Goal: Information Seeking & Learning: Understand process/instructions

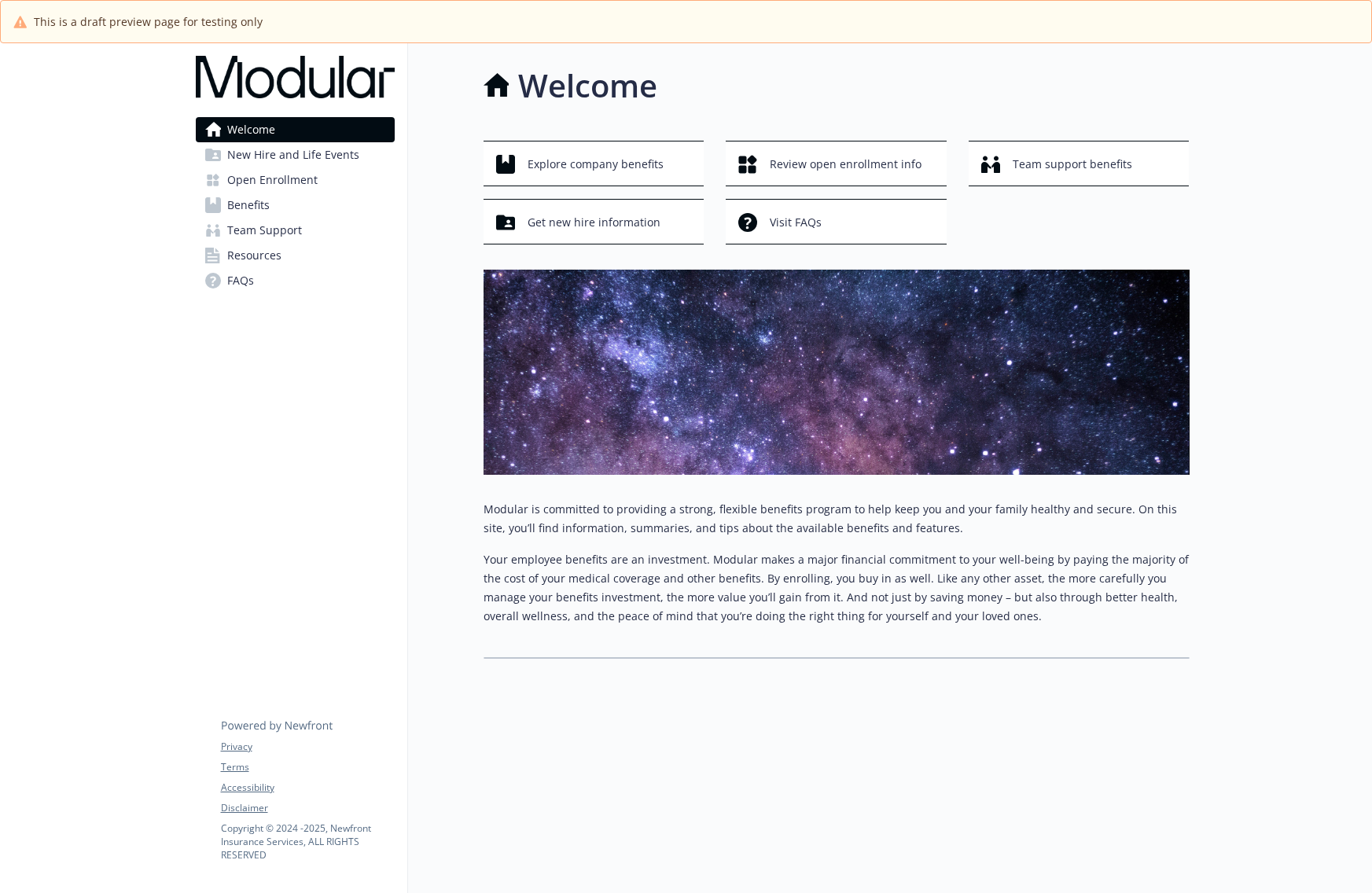
click at [256, 180] on span "Open Enrollment" at bounding box center [273, 181] width 90 height 26
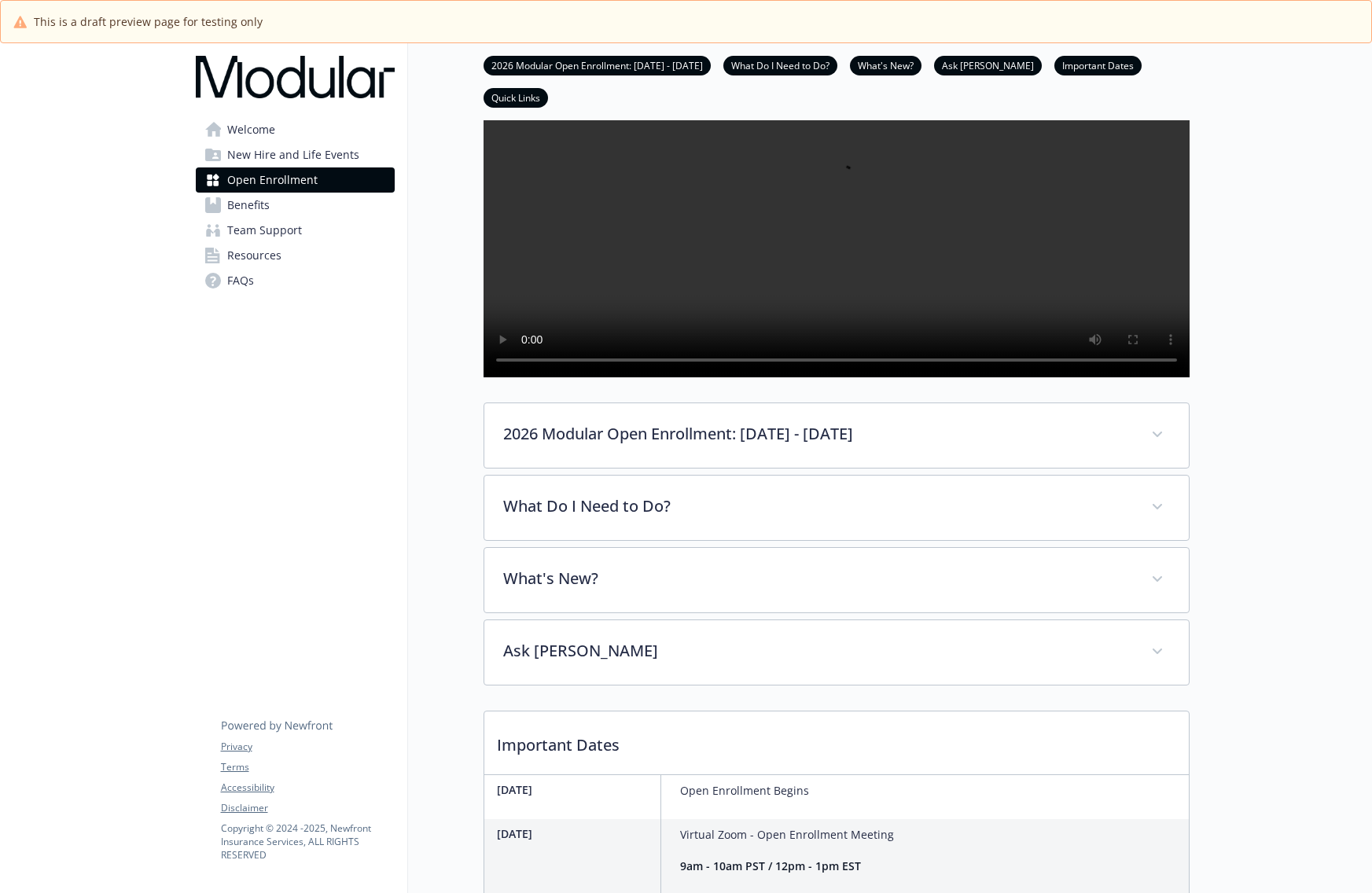
scroll to position [239, 0]
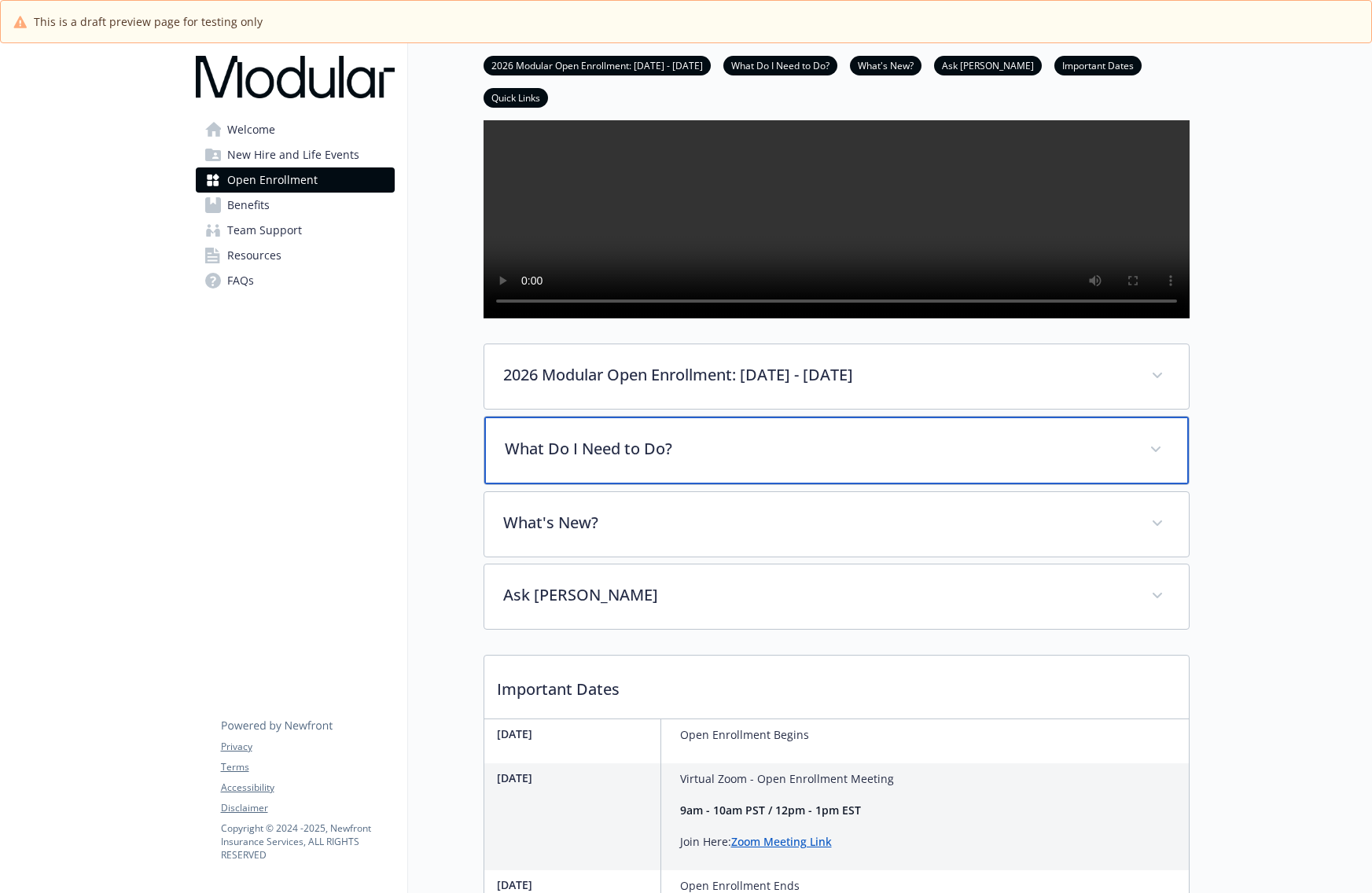
click at [614, 461] on p "What Do I Need to Do?" at bounding box center [817, 449] width 626 height 24
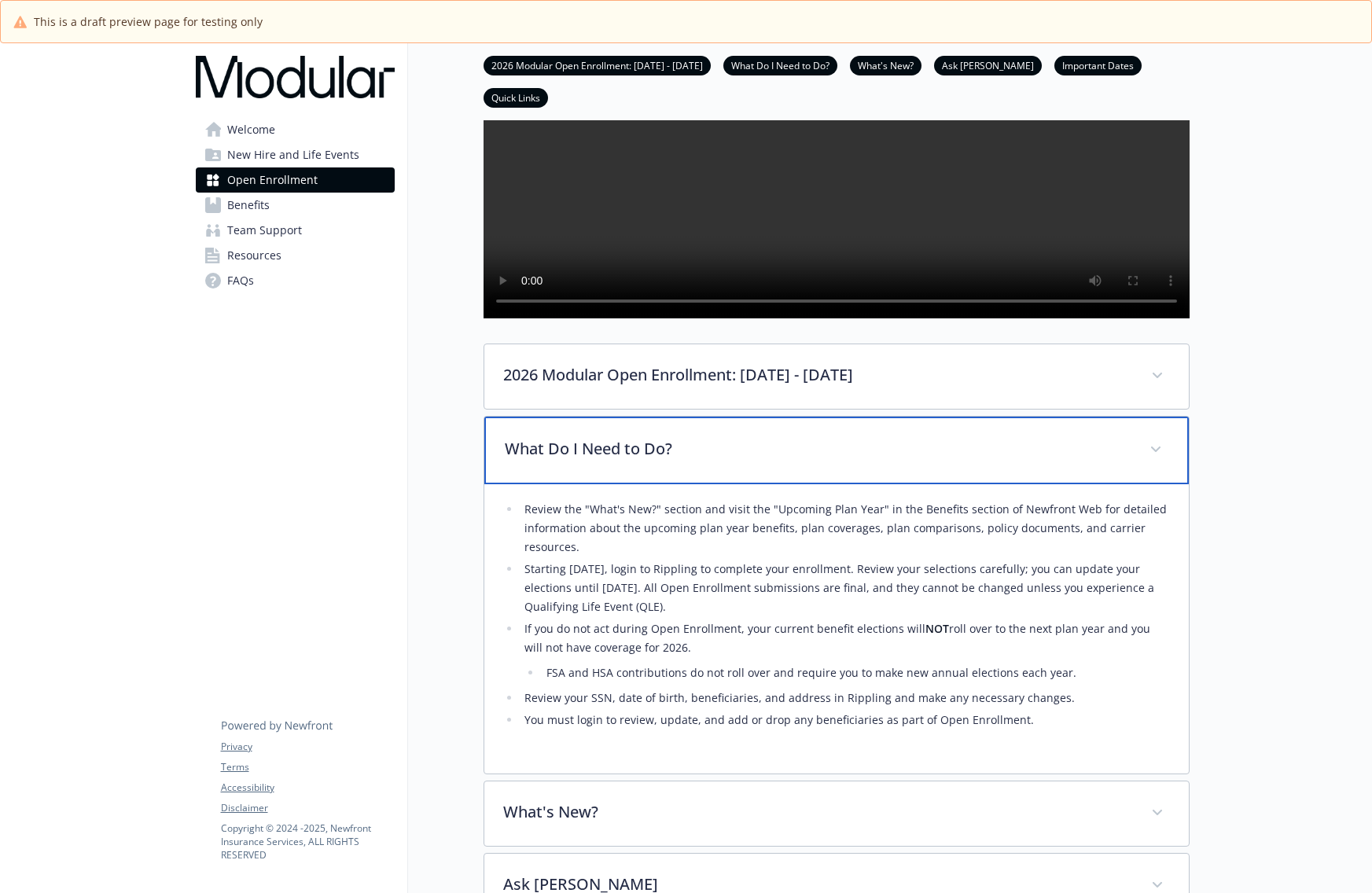
click at [614, 461] on p "What Do I Need to Do?" at bounding box center [817, 449] width 626 height 24
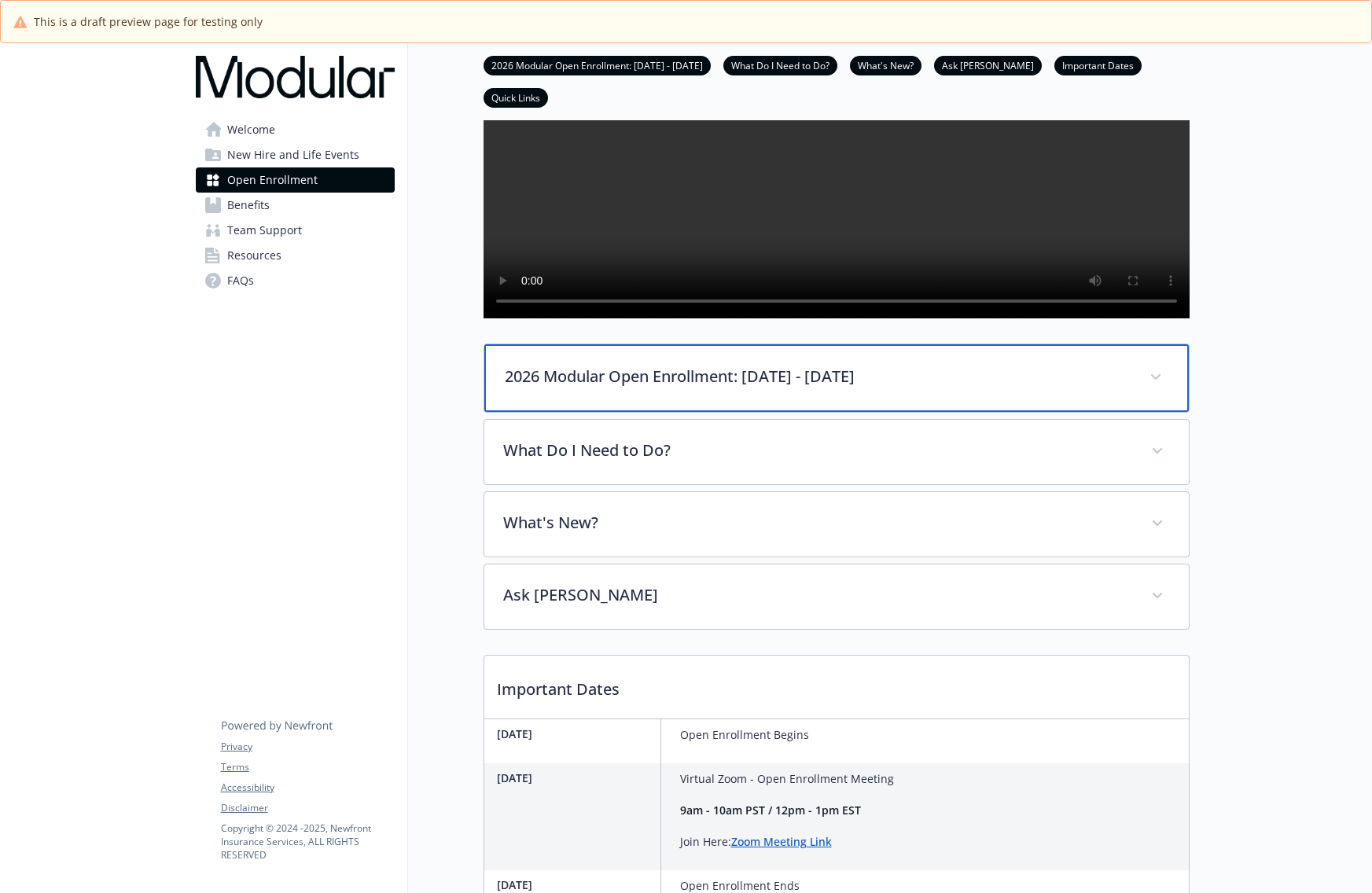
click at [681, 389] on p "2026 Modular Open Enrollment: [DATE] - [DATE]" at bounding box center [817, 377] width 626 height 24
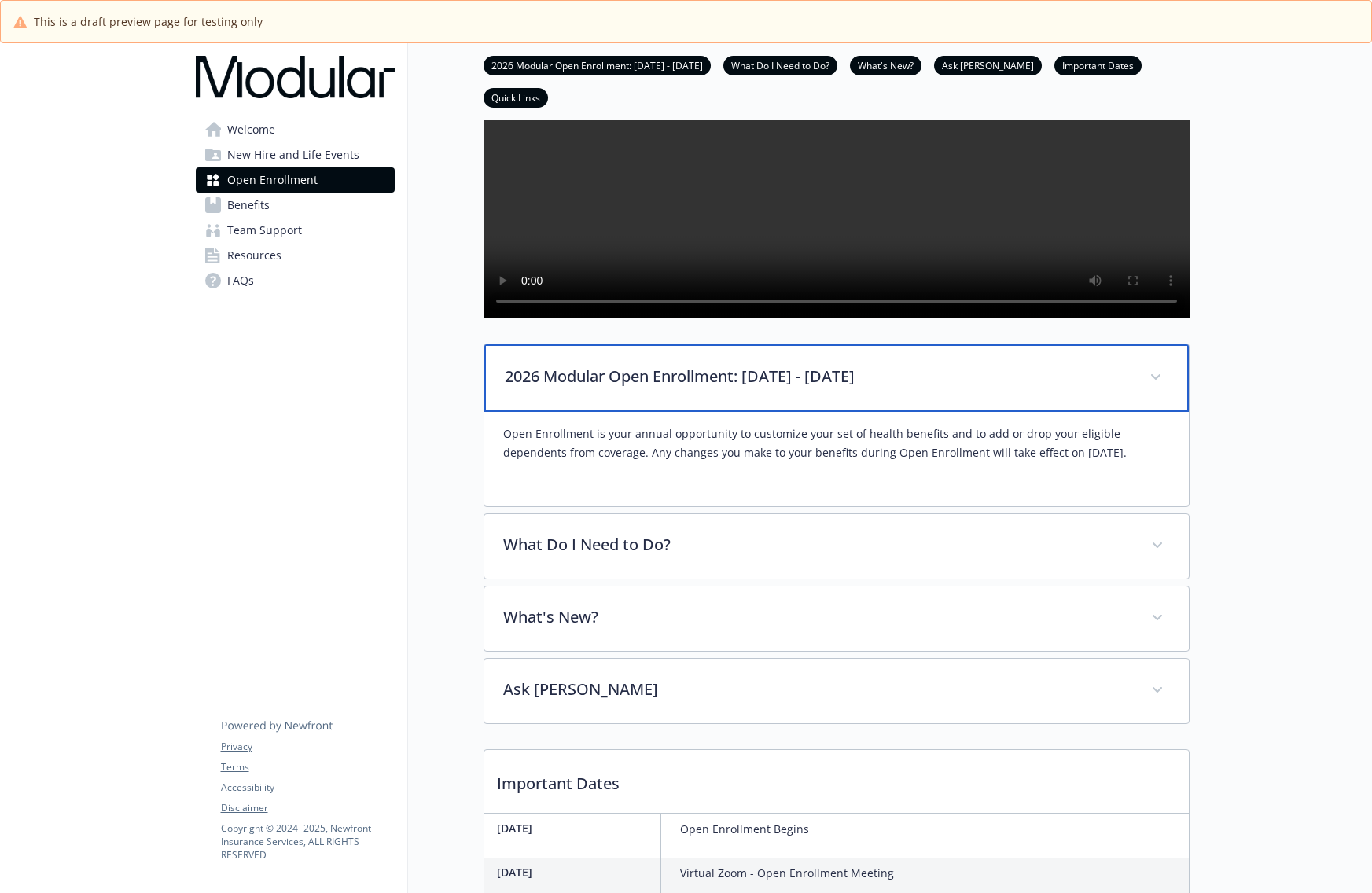
click at [681, 389] on p "2026 Modular Open Enrollment: [DATE] - [DATE]" at bounding box center [817, 377] width 626 height 24
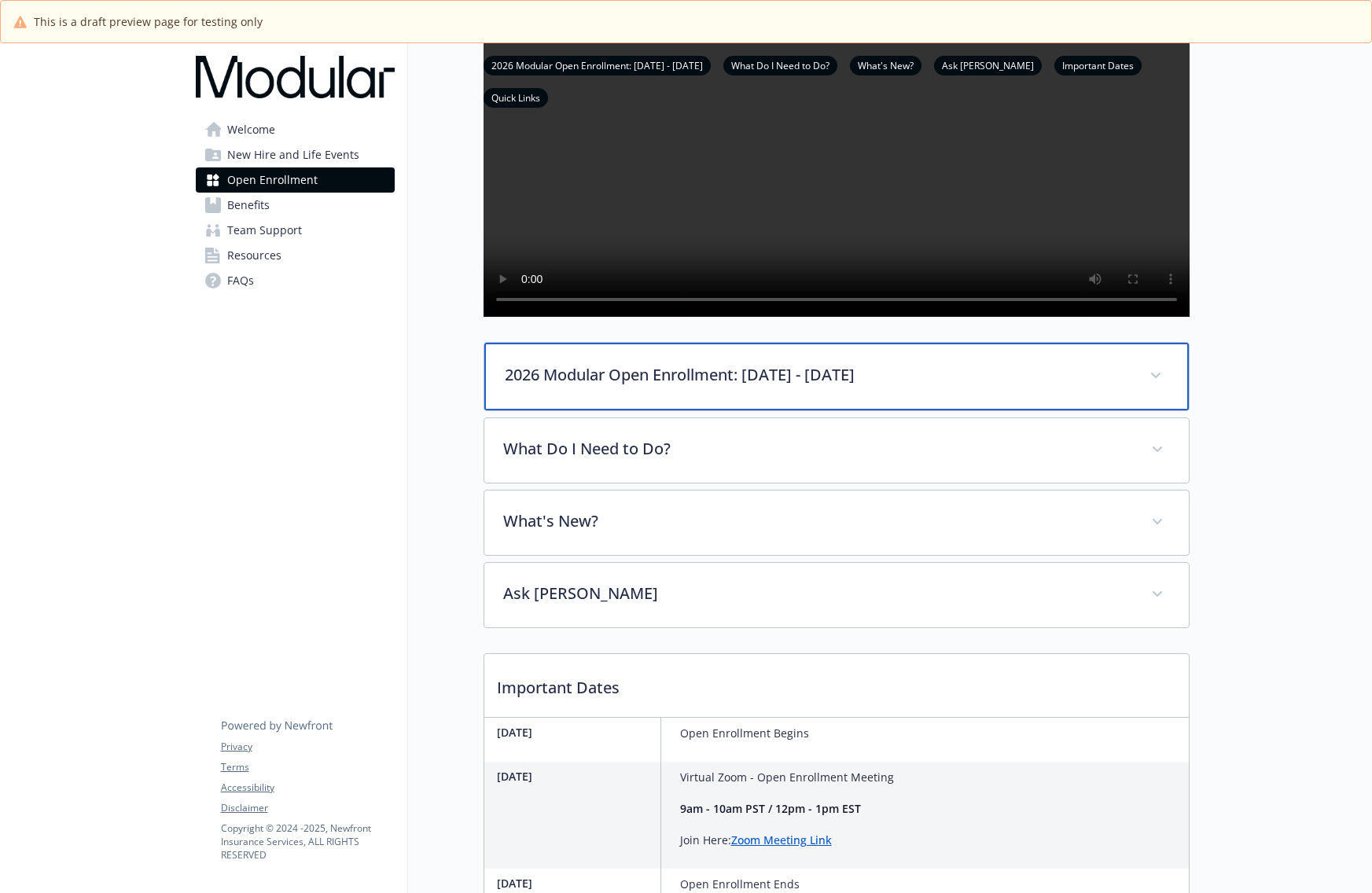
scroll to position [0, 0]
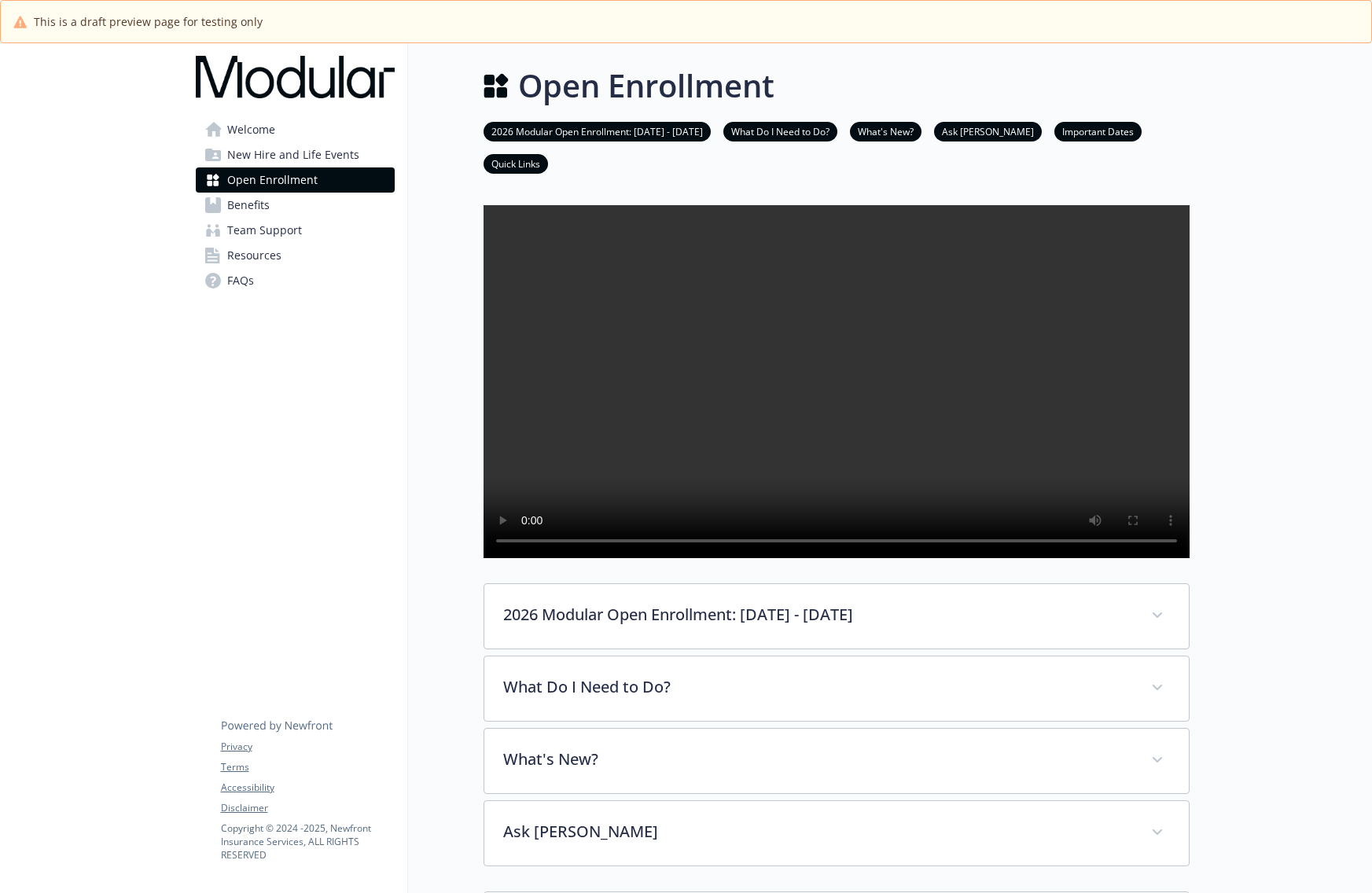
click at [1292, 272] on div at bounding box center [1281, 712] width 183 height 1336
